Goal: Transaction & Acquisition: Obtain resource

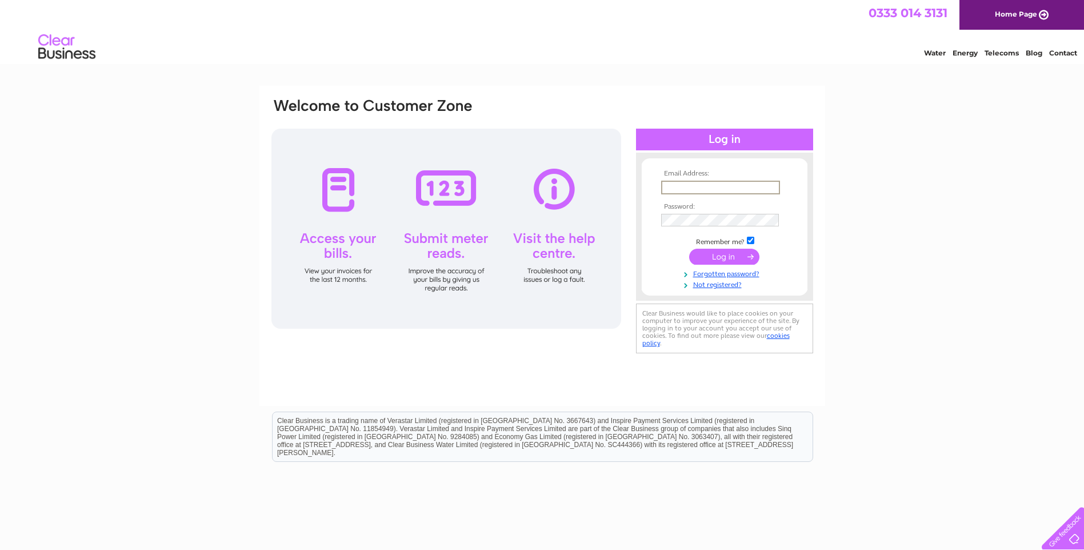
click at [705, 189] on input "text" at bounding box center [720, 188] width 119 height 14
type input "[EMAIL_ADDRESS][DOMAIN_NAME]"
click at [726, 252] on input "submit" at bounding box center [724, 257] width 70 height 16
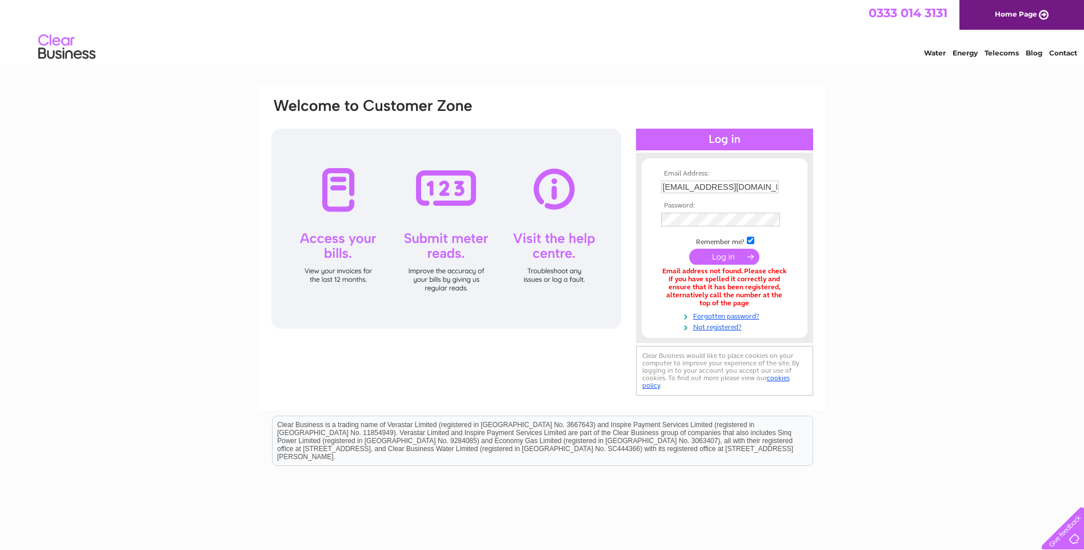
click at [714, 257] on input "submit" at bounding box center [724, 257] width 70 height 16
click at [723, 260] on input "submit" at bounding box center [724, 257] width 70 height 16
click at [751, 182] on input "kcross1@hotmail.co.uk" at bounding box center [720, 187] width 118 height 13
type input "kcross@pegasus-power.co.uk"
click at [707, 254] on input "submit" at bounding box center [724, 256] width 70 height 16
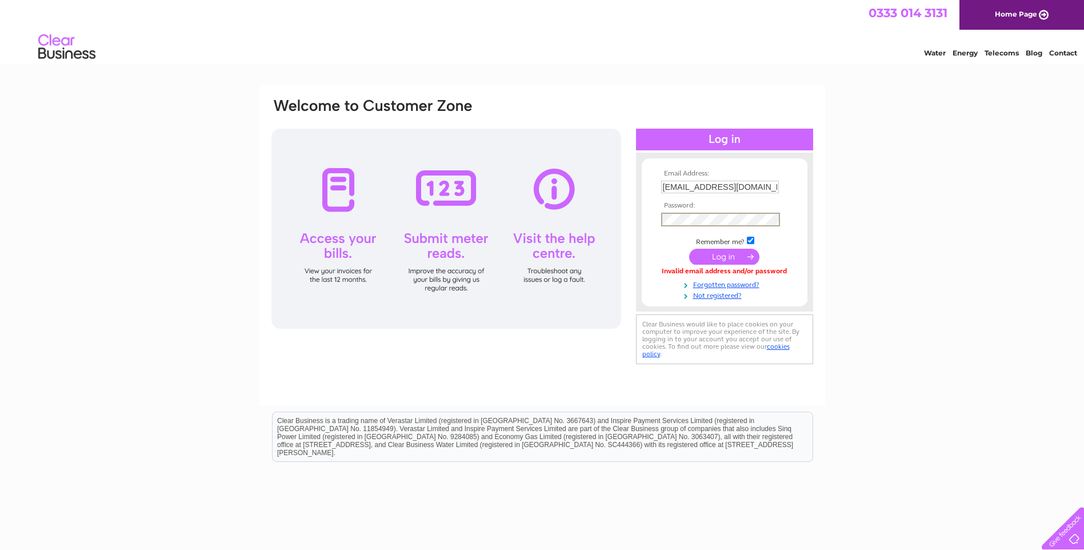
click at [727, 256] on input "submit" at bounding box center [724, 257] width 70 height 16
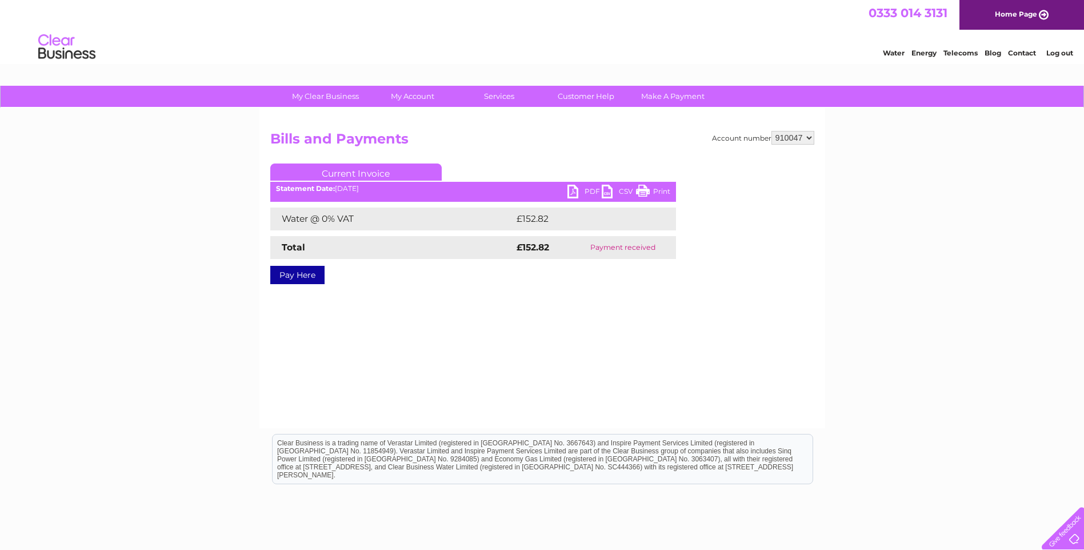
click at [573, 189] on link "PDF" at bounding box center [585, 193] width 34 height 17
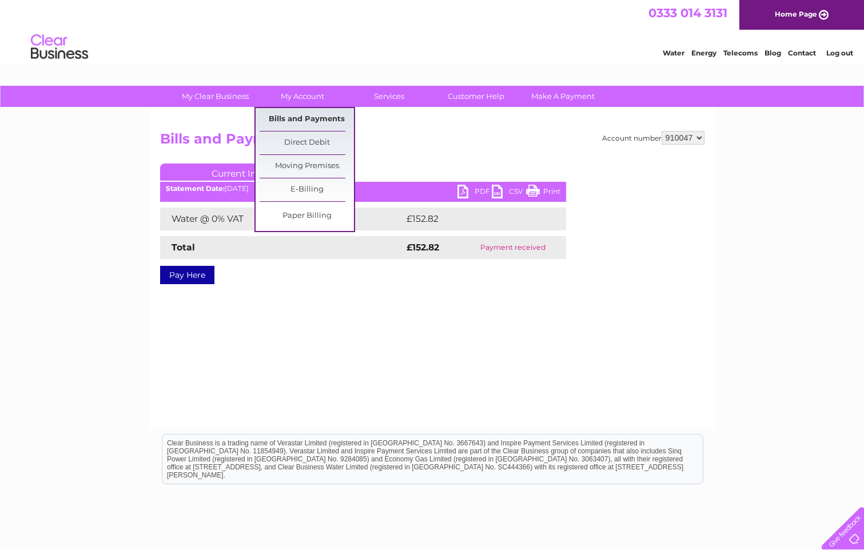
click at [300, 117] on link "Bills and Payments" at bounding box center [307, 119] width 94 height 23
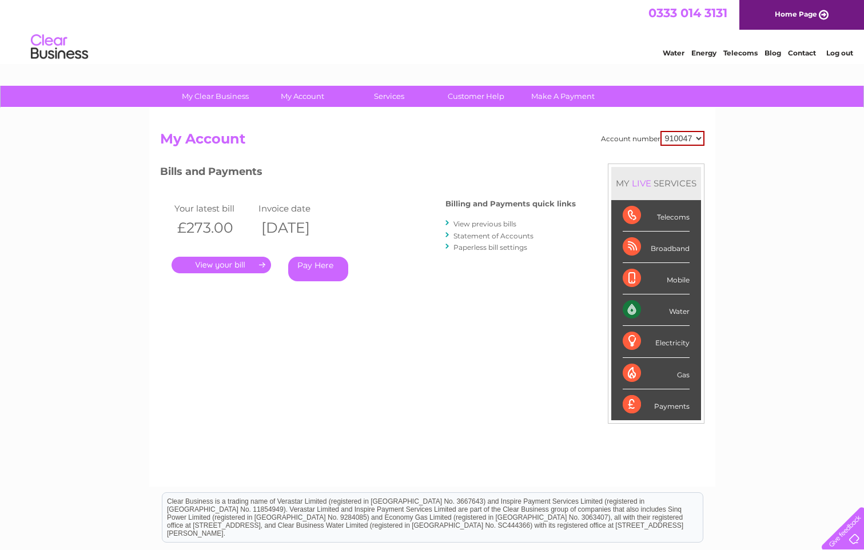
click at [245, 266] on link "." at bounding box center [220, 265] width 99 height 17
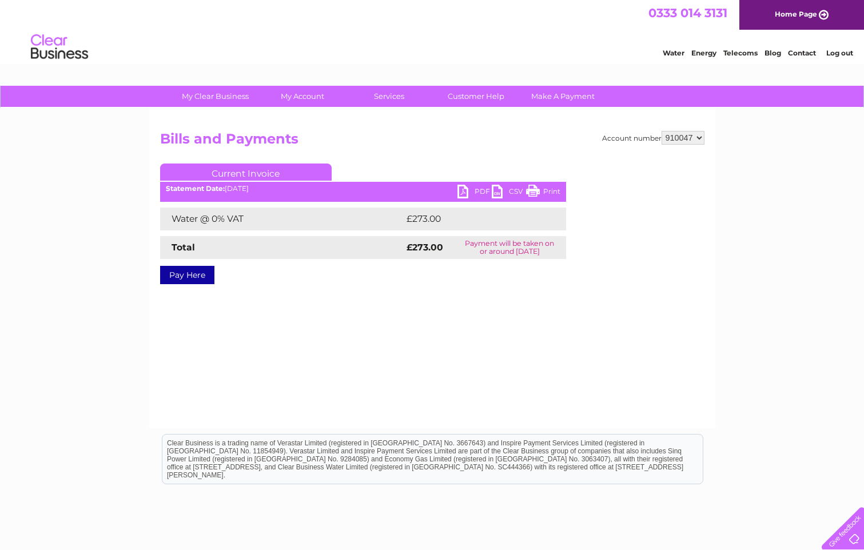
click at [462, 190] on link "PDF" at bounding box center [474, 193] width 34 height 17
